Goal: Task Accomplishment & Management: Use online tool/utility

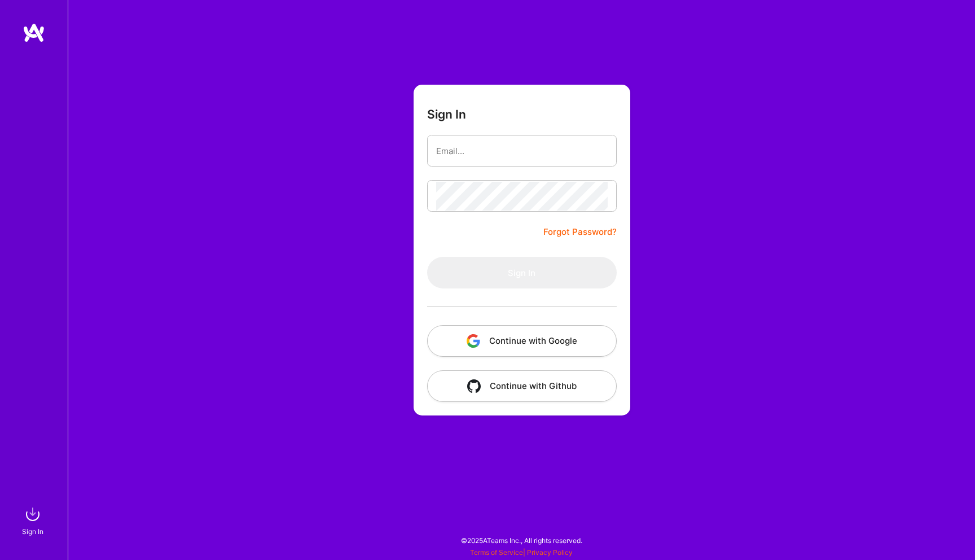
click at [538, 336] on button "Continue with Google" at bounding box center [522, 341] width 190 height 32
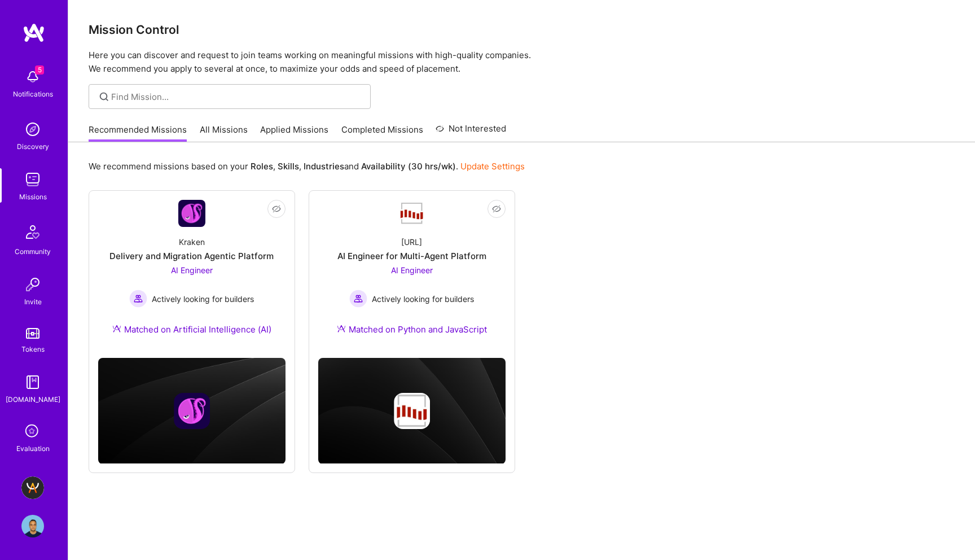
click at [33, 480] on img at bounding box center [32, 487] width 23 height 23
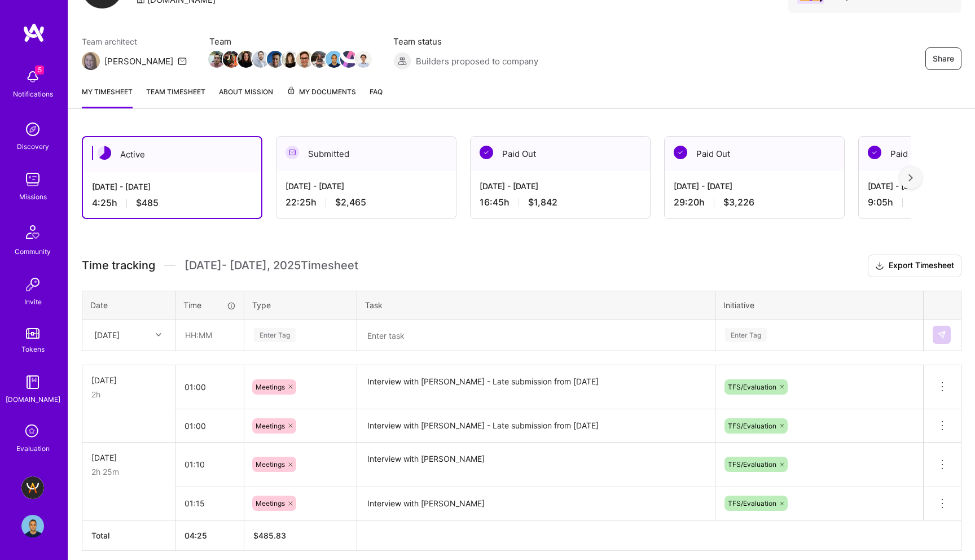
scroll to position [85, 0]
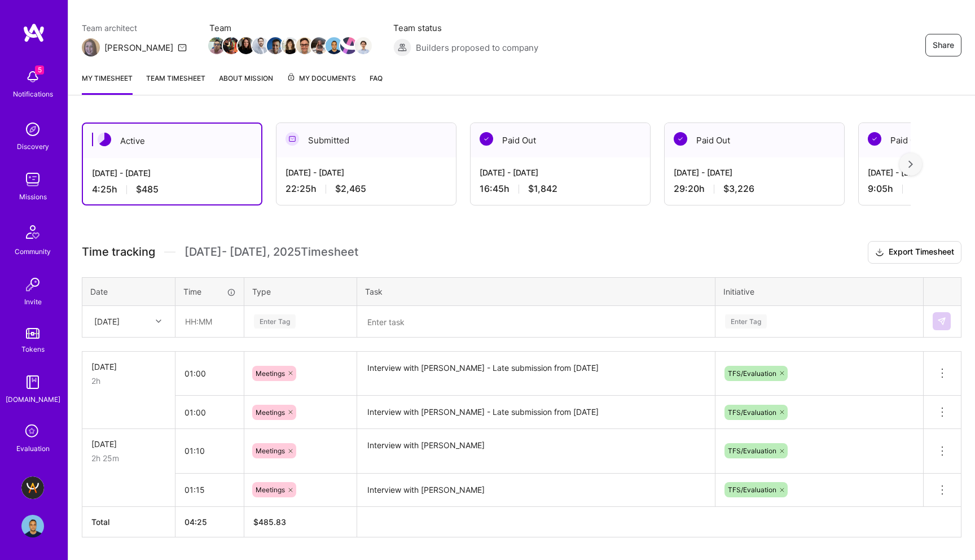
click at [404, 319] on textarea at bounding box center [536, 321] width 356 height 29
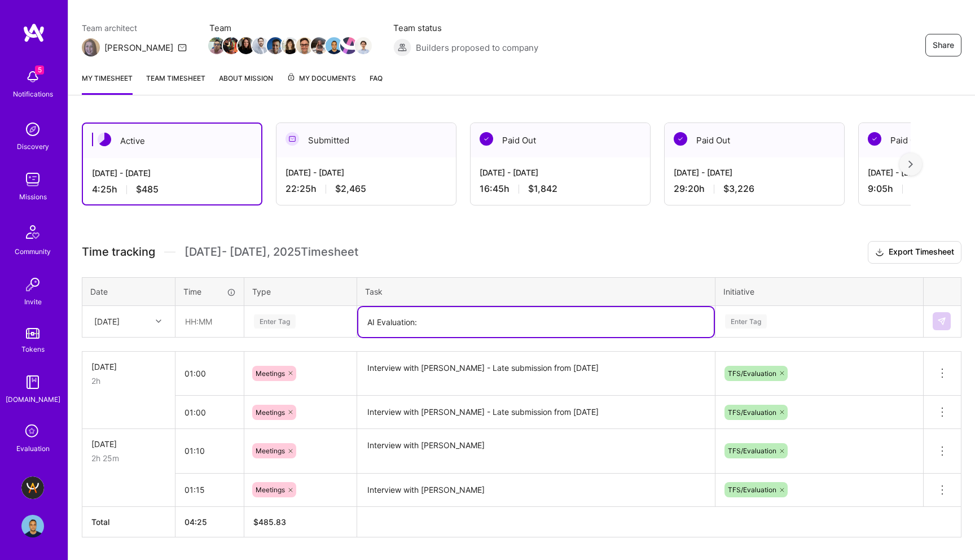
paste textarea "[PERSON_NAME]"
type textarea "AI Evaluation: [PERSON_NAME]"
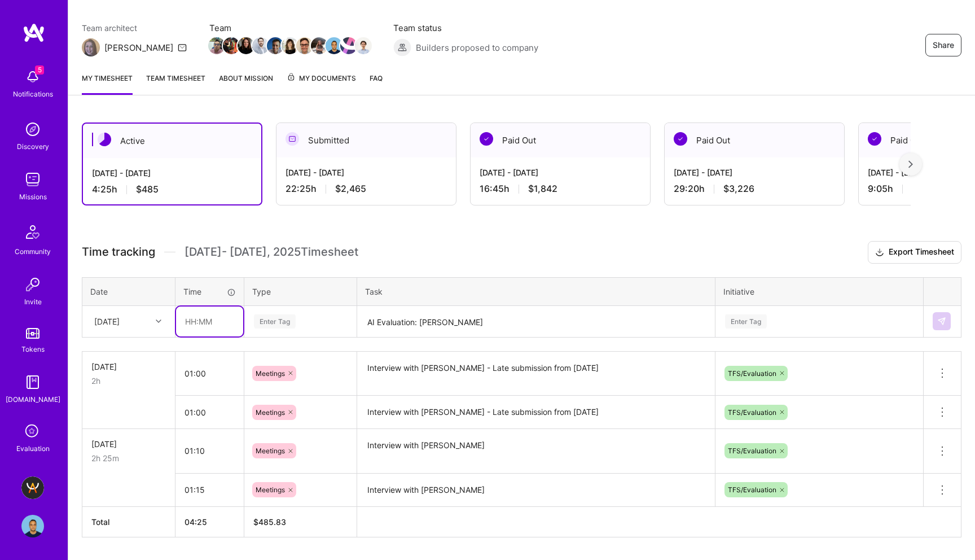
click at [201, 321] on input "text" at bounding box center [209, 321] width 67 height 30
type input "01:00"
click at [117, 326] on div "[DATE]" at bounding box center [106, 321] width 25 height 12
click at [117, 397] on div "[DATE]" at bounding box center [128, 395] width 91 height 21
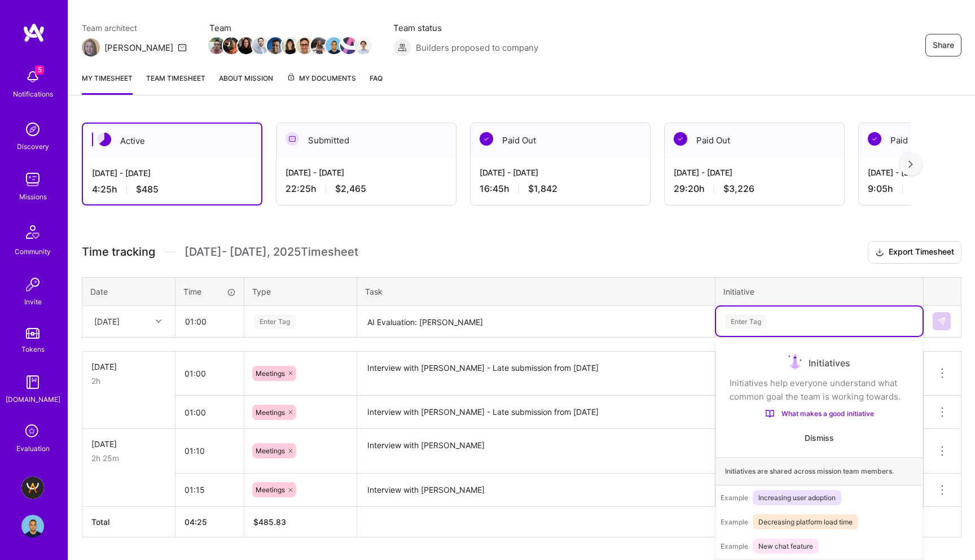
scroll to position [101, 0]
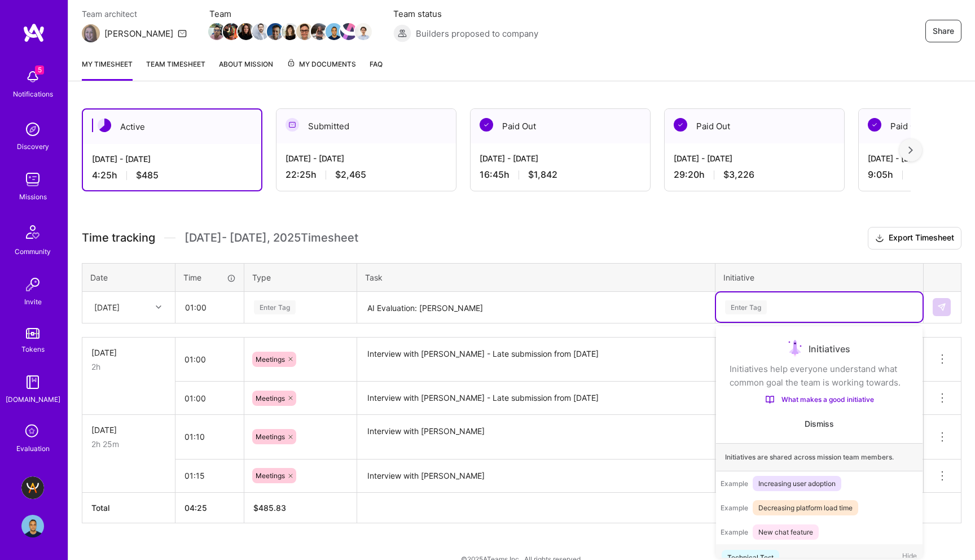
click at [745, 318] on div "Enter Tag" at bounding box center [819, 306] width 207 height 29
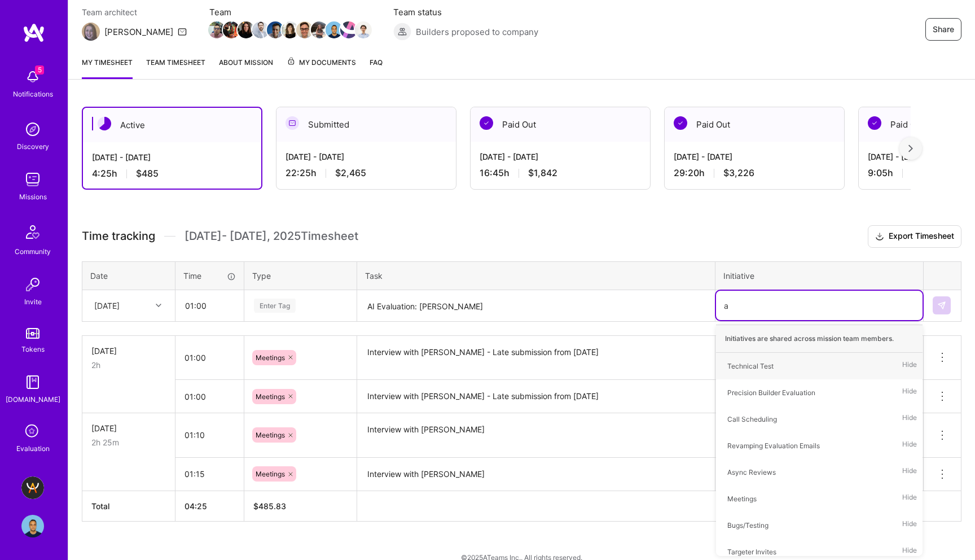
type input "ai"
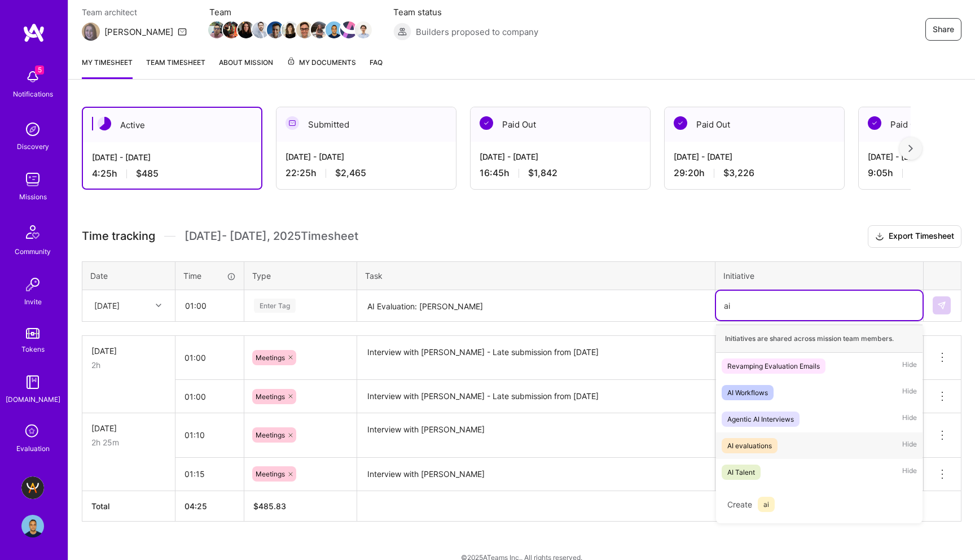
click at [773, 443] on span "AI evaluations" at bounding box center [750, 445] width 56 height 15
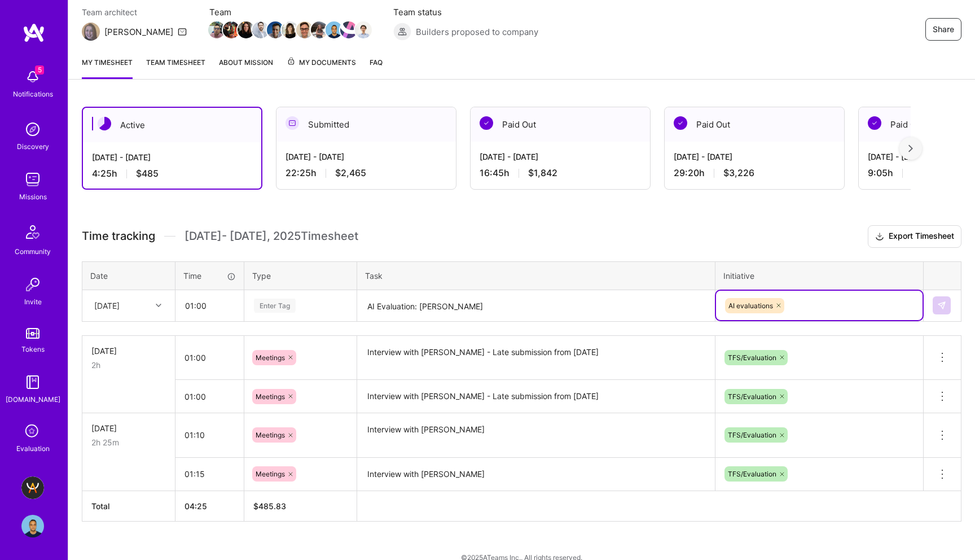
click at [284, 306] on div "Enter Tag" at bounding box center [275, 305] width 42 height 17
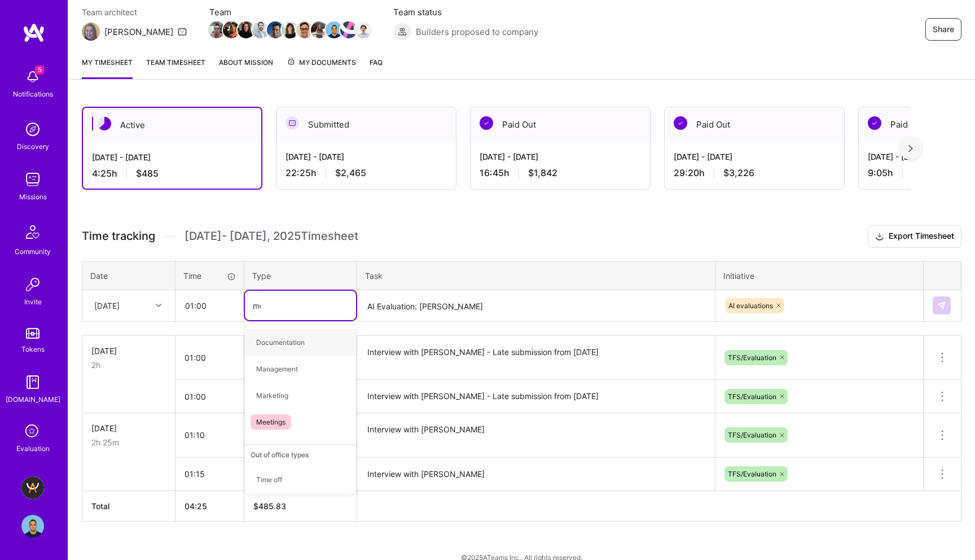
type input "mee"
click at [279, 341] on span "Meetings" at bounding box center [271, 342] width 41 height 15
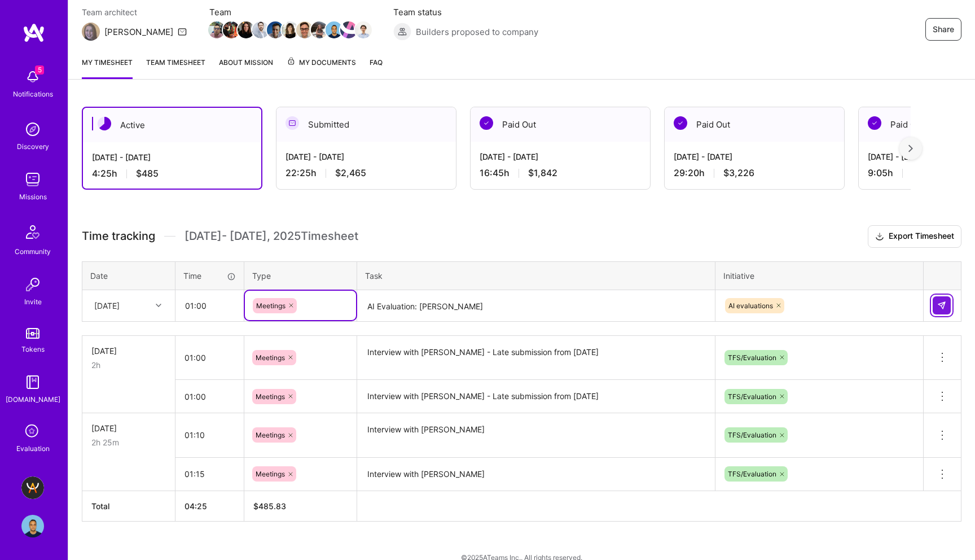
click at [942, 311] on button at bounding box center [942, 305] width 18 height 18
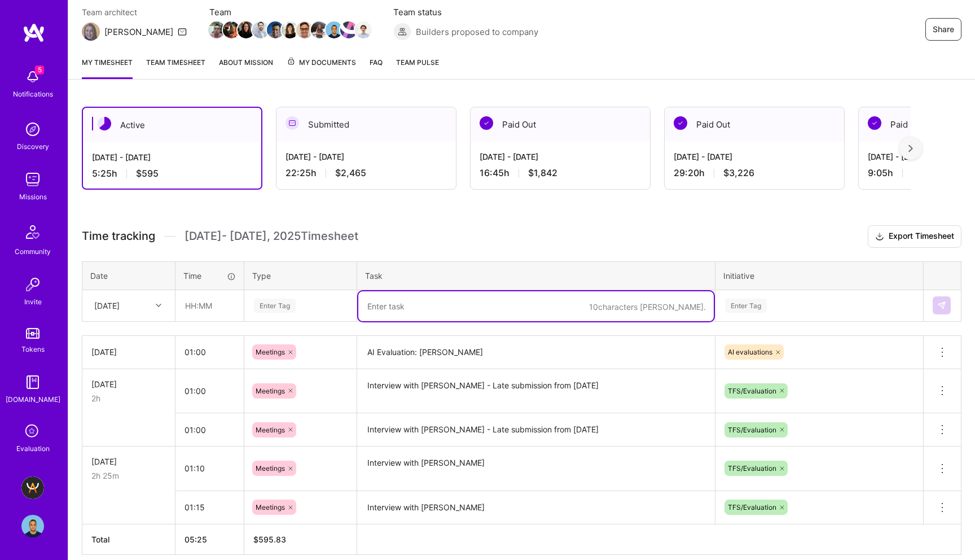
click at [381, 306] on textarea at bounding box center [536, 306] width 356 height 30
paste textarea "[PERSON_NAME]"
type textarea "AI Evaluation: [PERSON_NAME]"
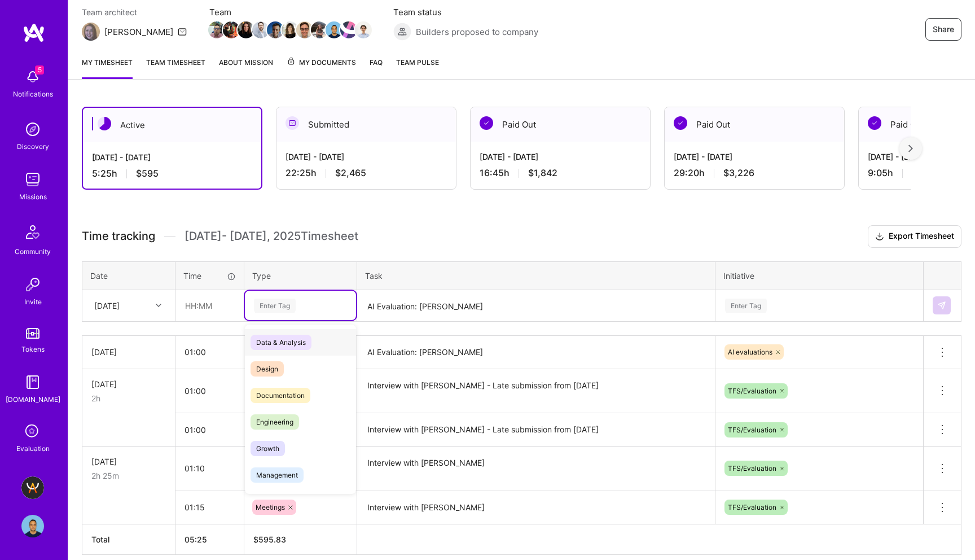
click at [277, 301] on div "Enter Tag" at bounding box center [275, 305] width 42 height 17
type input "mee"
click at [274, 343] on span "Meetings" at bounding box center [271, 342] width 41 height 15
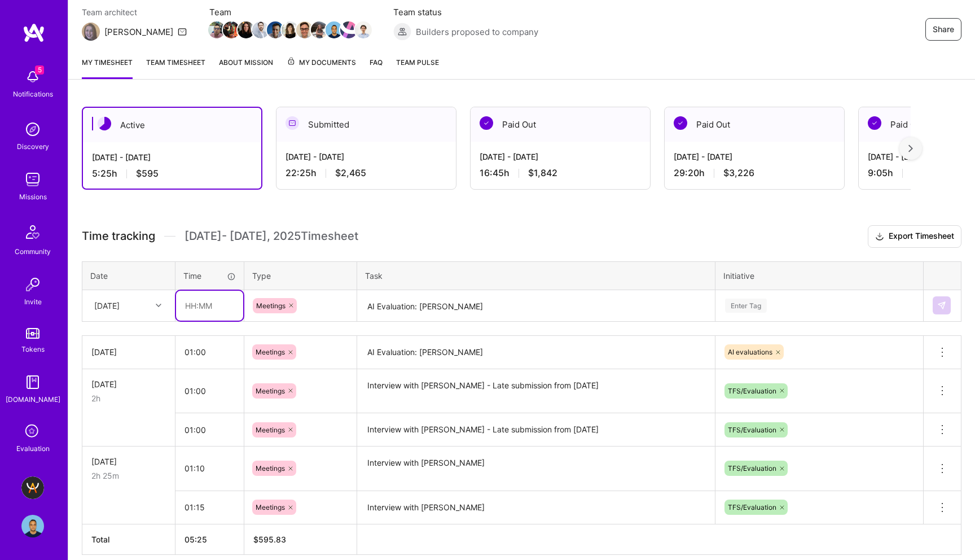
click at [189, 305] on input "text" at bounding box center [209, 306] width 67 height 30
type input "01:15"
click at [120, 304] on div "[DATE]" at bounding box center [106, 306] width 25 height 12
click at [148, 266] on th "Date" at bounding box center [128, 275] width 93 height 28
click at [747, 302] on div "Enter Tag" at bounding box center [746, 305] width 42 height 17
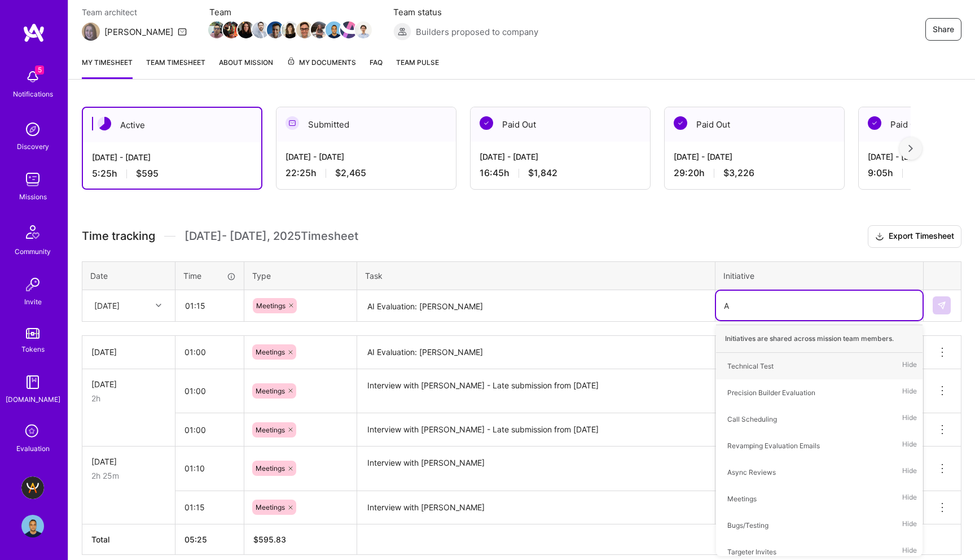
type input "AI"
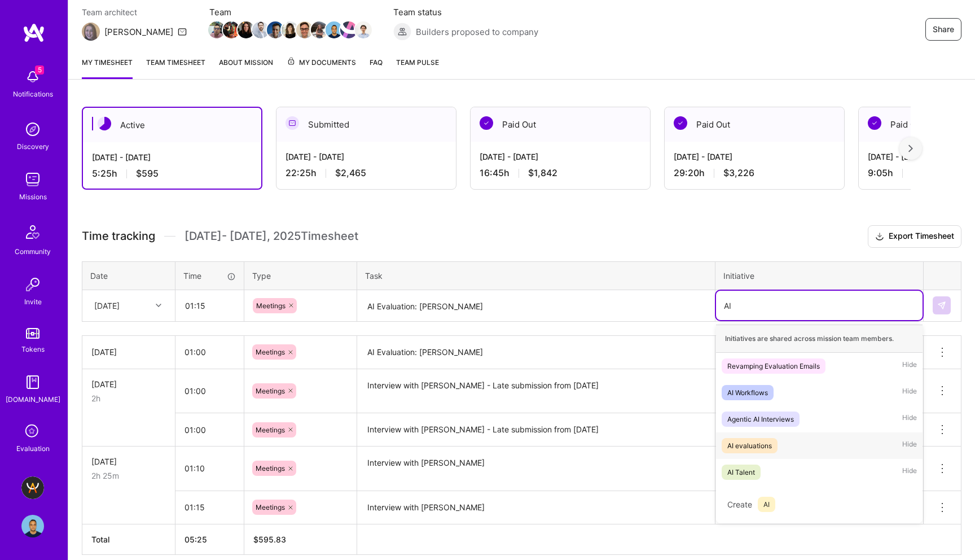
click at [758, 446] on div "AI evaluations" at bounding box center [749, 446] width 45 height 12
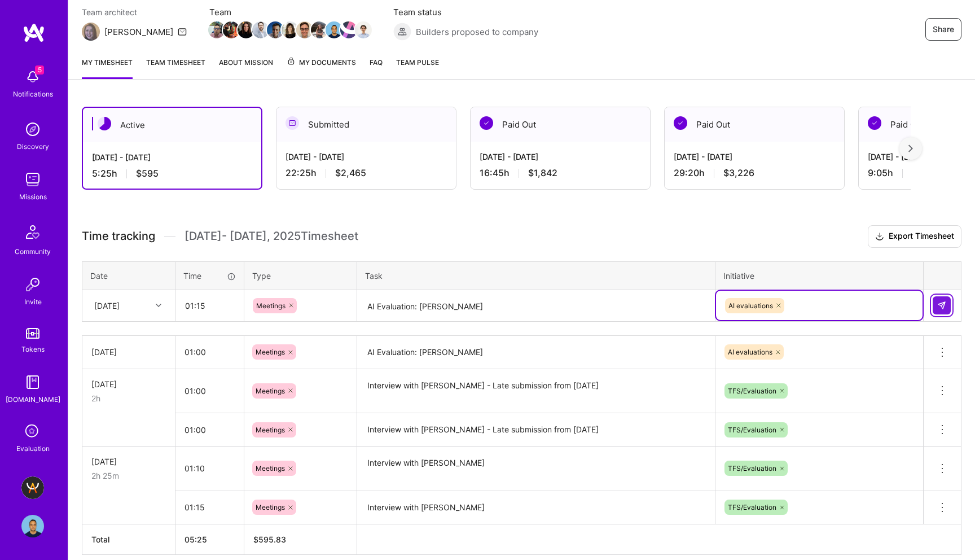
click at [940, 307] on img at bounding box center [941, 305] width 9 height 9
